Goal: Check status: Check status

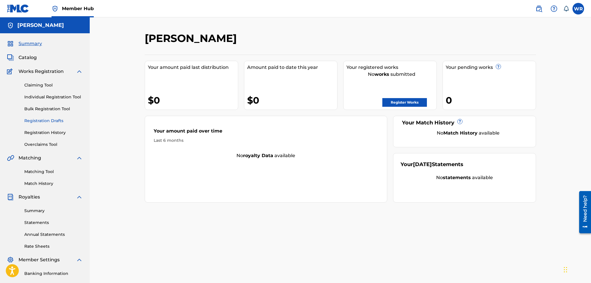
click at [61, 122] on link "Registration Drafts" at bounding box center [53, 121] width 59 height 6
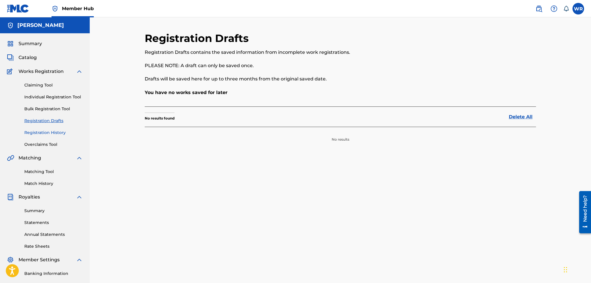
click at [39, 133] on link "Registration History" at bounding box center [53, 133] width 59 height 6
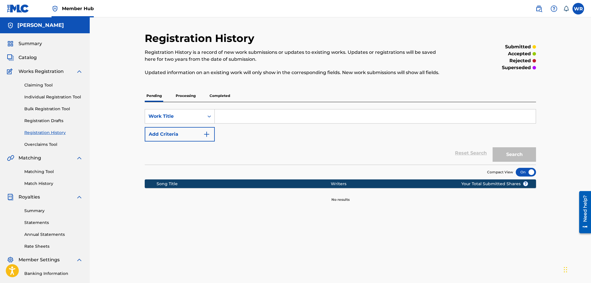
click at [184, 98] on p "Processing" at bounding box center [185, 96] width 23 height 12
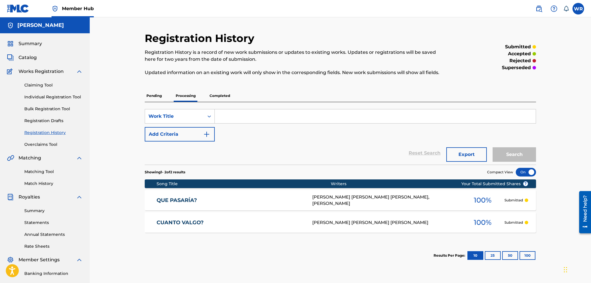
click at [224, 96] on p "Completed" at bounding box center [220, 96] width 24 height 12
